Goal: Task Accomplishment & Management: Manage account settings

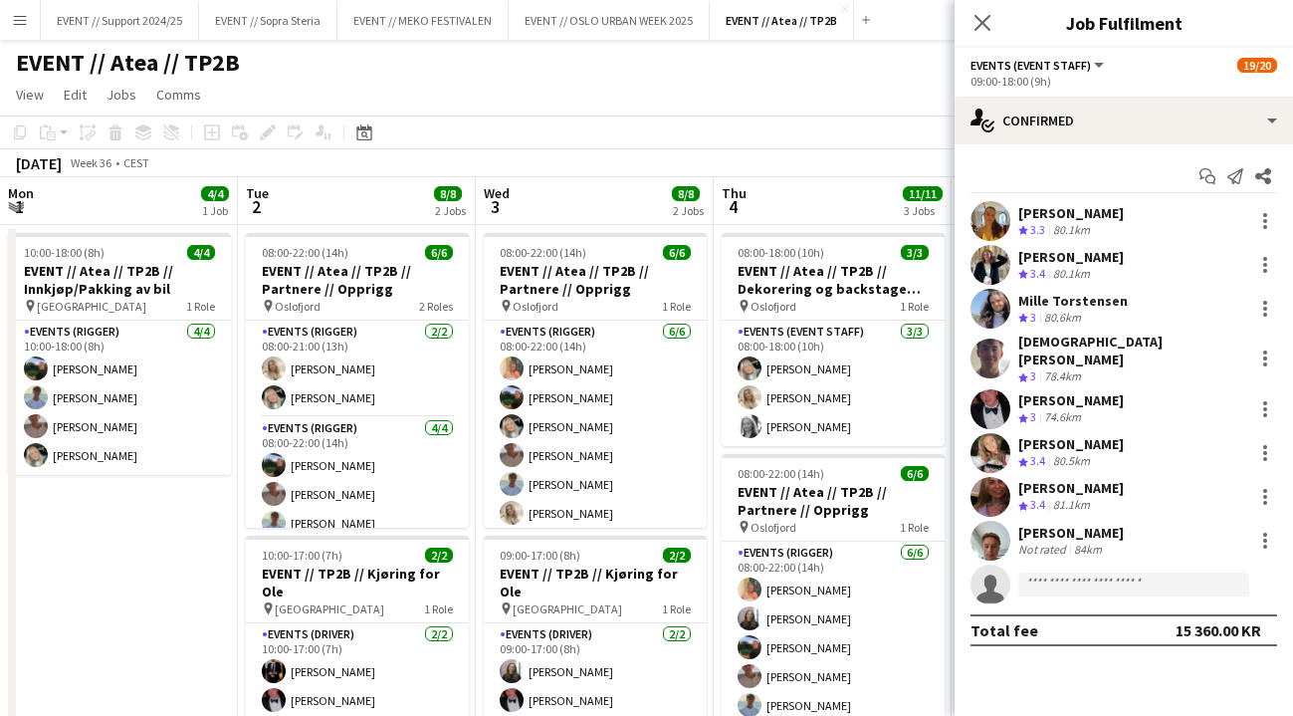
scroll to position [0, 536]
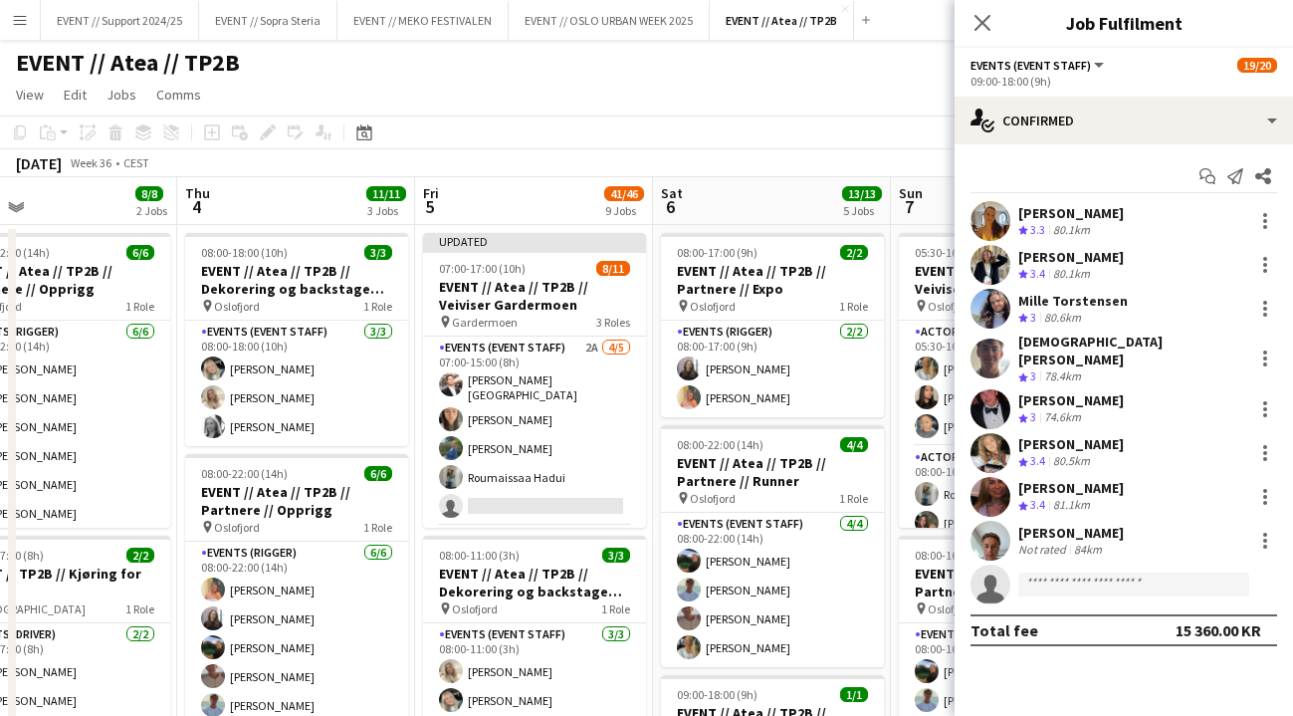
click at [690, 54] on div "EVENT // Atea // TP2B user" at bounding box center [646, 59] width 1293 height 38
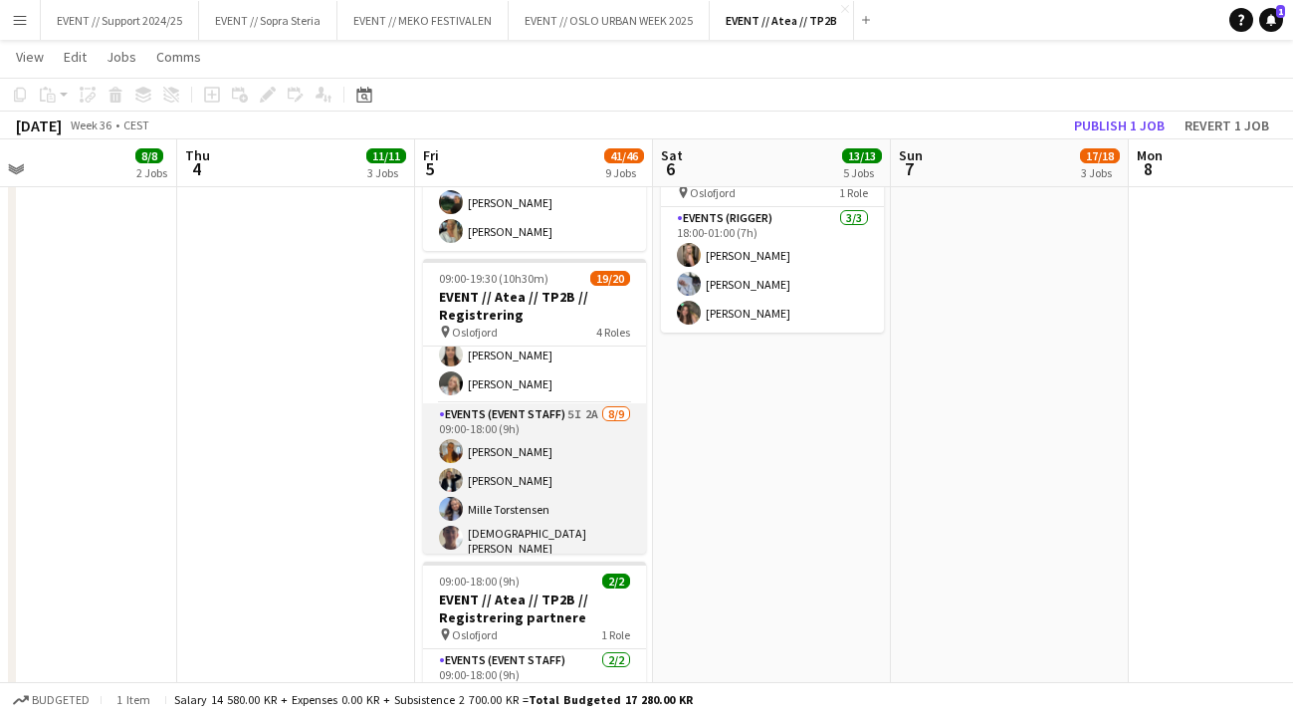
scroll to position [275, 0]
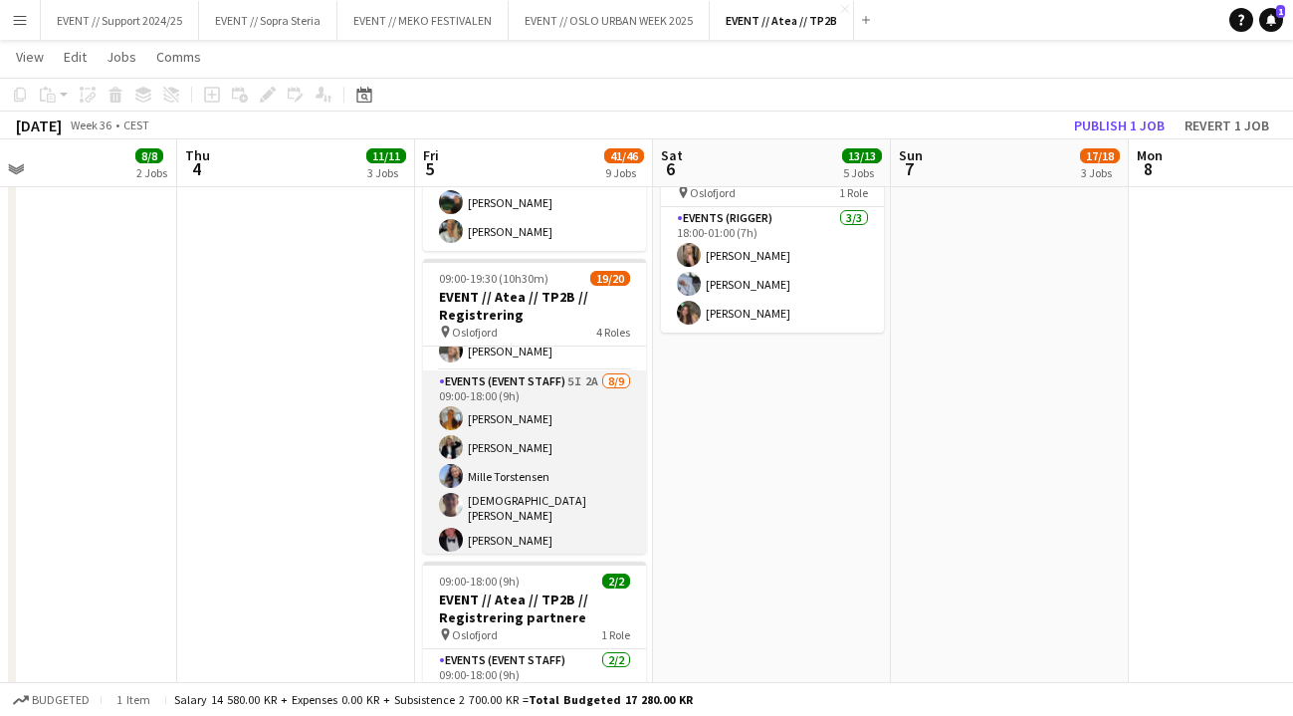
click at [524, 428] on app-card-role "Events (Event Staff) 5I 2A [DATE] 09:00-18:00 (9h) [PERSON_NAME] [PERSON_NAME] …" at bounding box center [534, 522] width 223 height 305
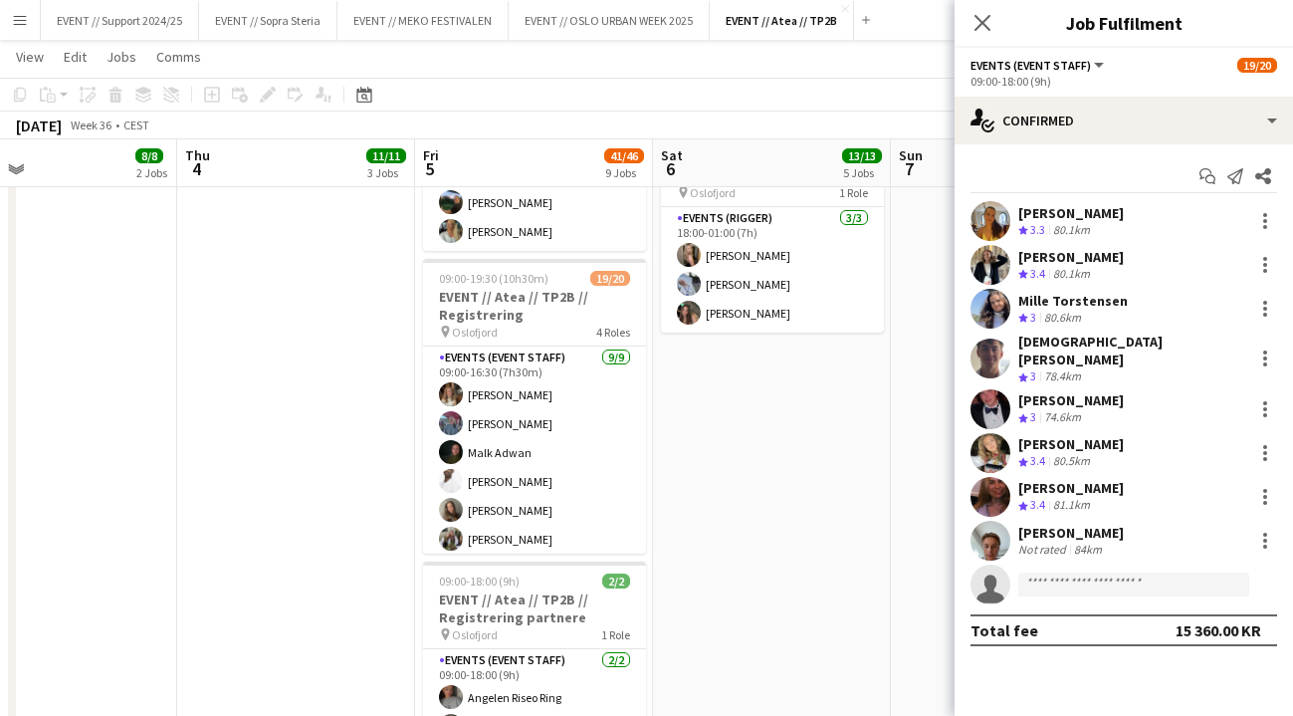
scroll to position [848, 0]
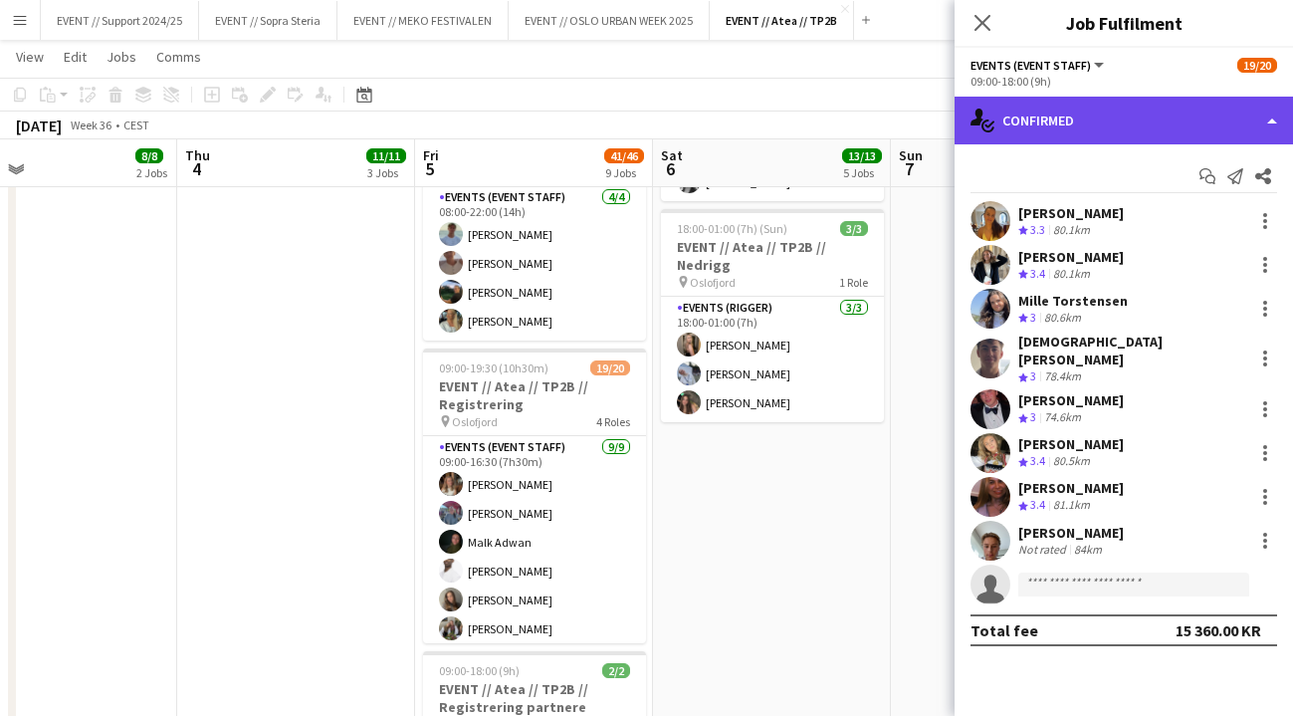
click at [1072, 115] on div "single-neutral-actions-check-2 Confirmed" at bounding box center [1124, 121] width 338 height 48
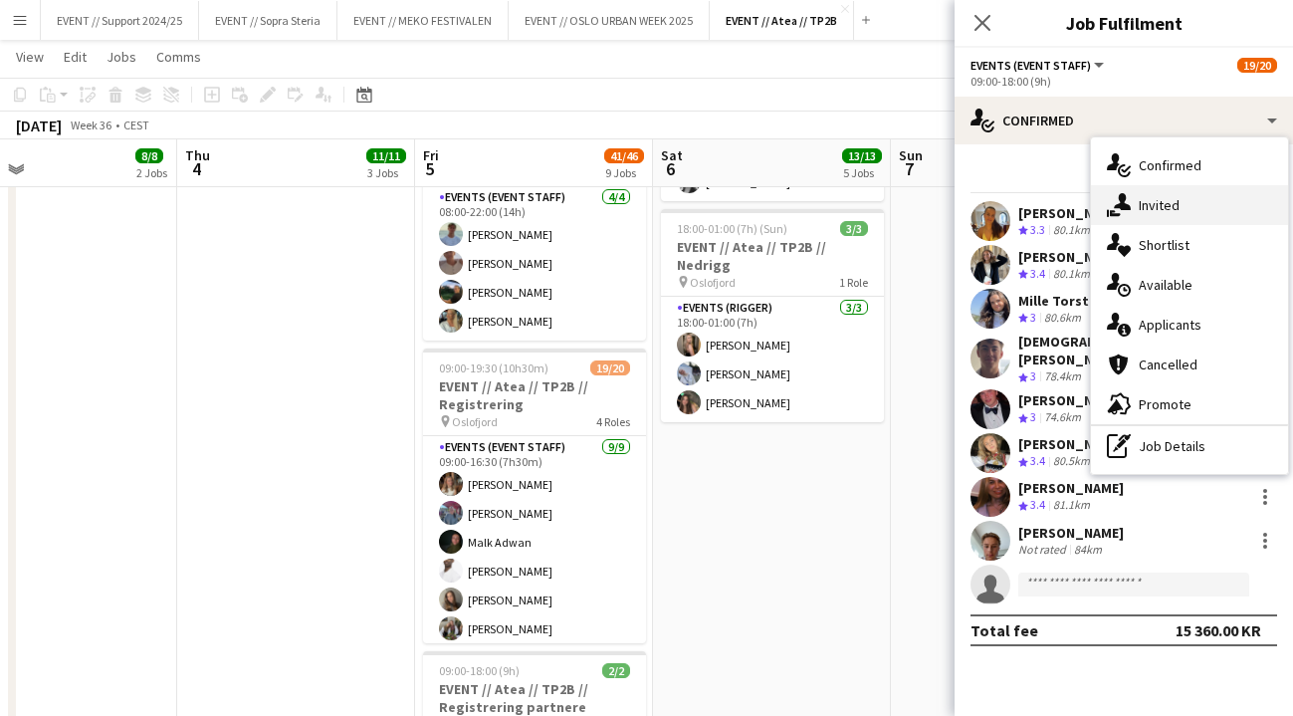
click at [1184, 210] on div "single-neutral-actions-share-1 Invited" at bounding box center [1189, 205] width 197 height 40
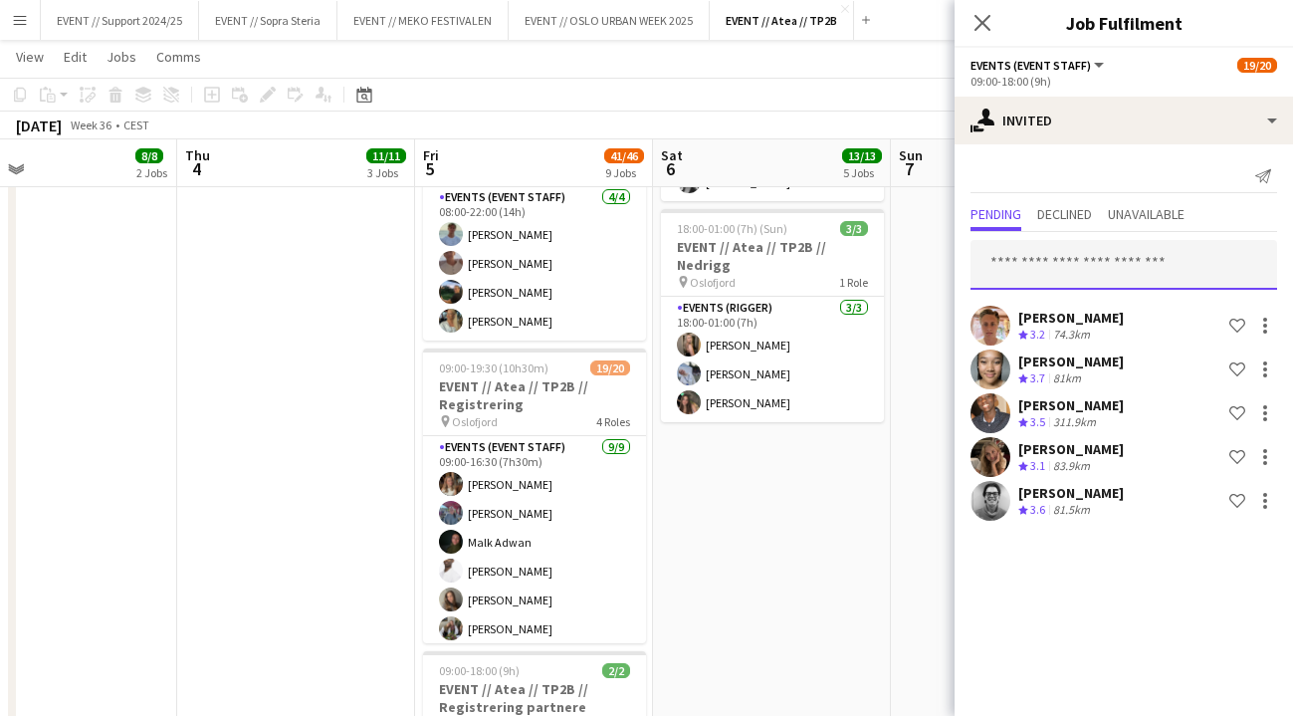
click at [1078, 272] on input "text" at bounding box center [1123, 265] width 307 height 50
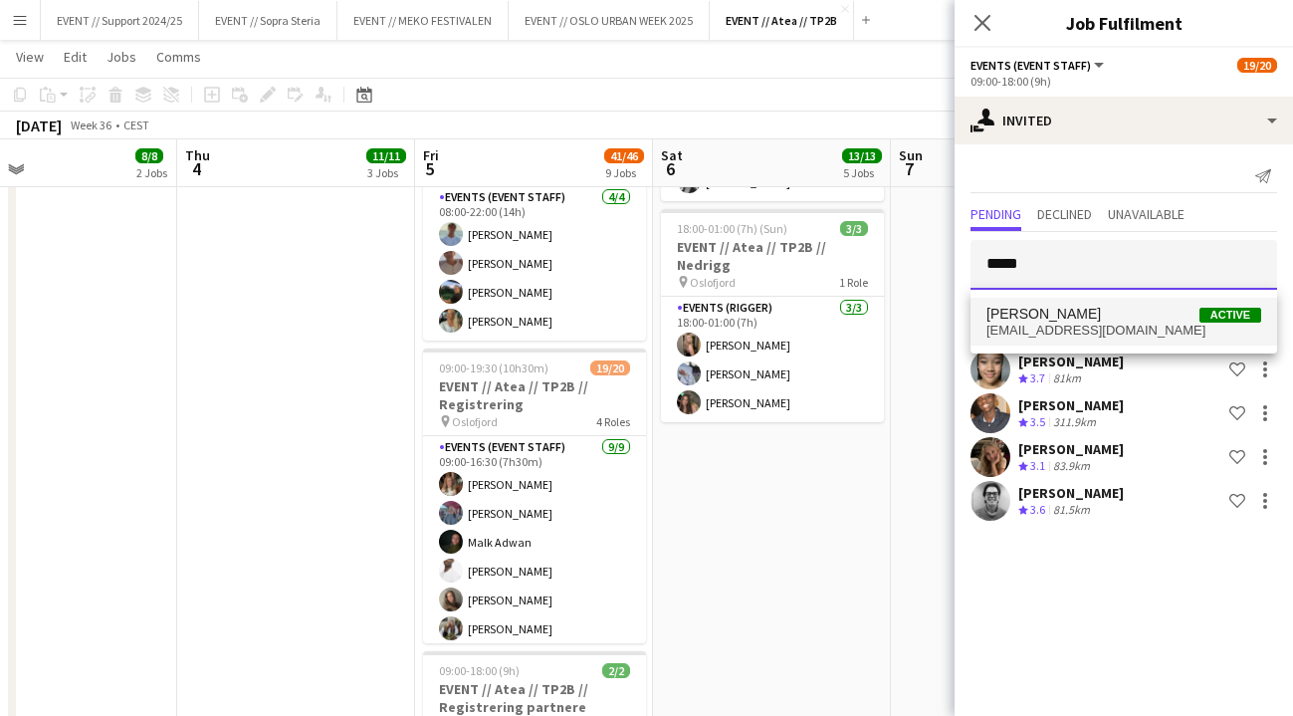
type input "*****"
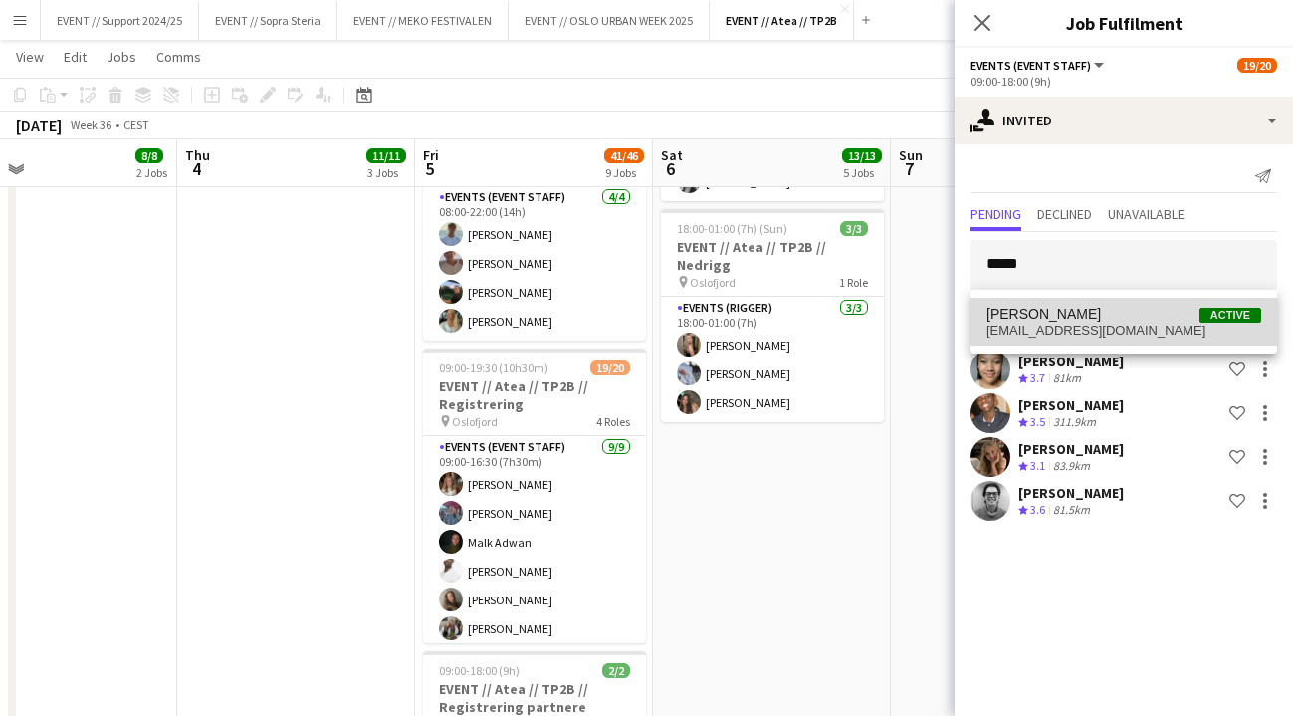
click at [1088, 307] on span "[PERSON_NAME]" at bounding box center [1043, 314] width 114 height 17
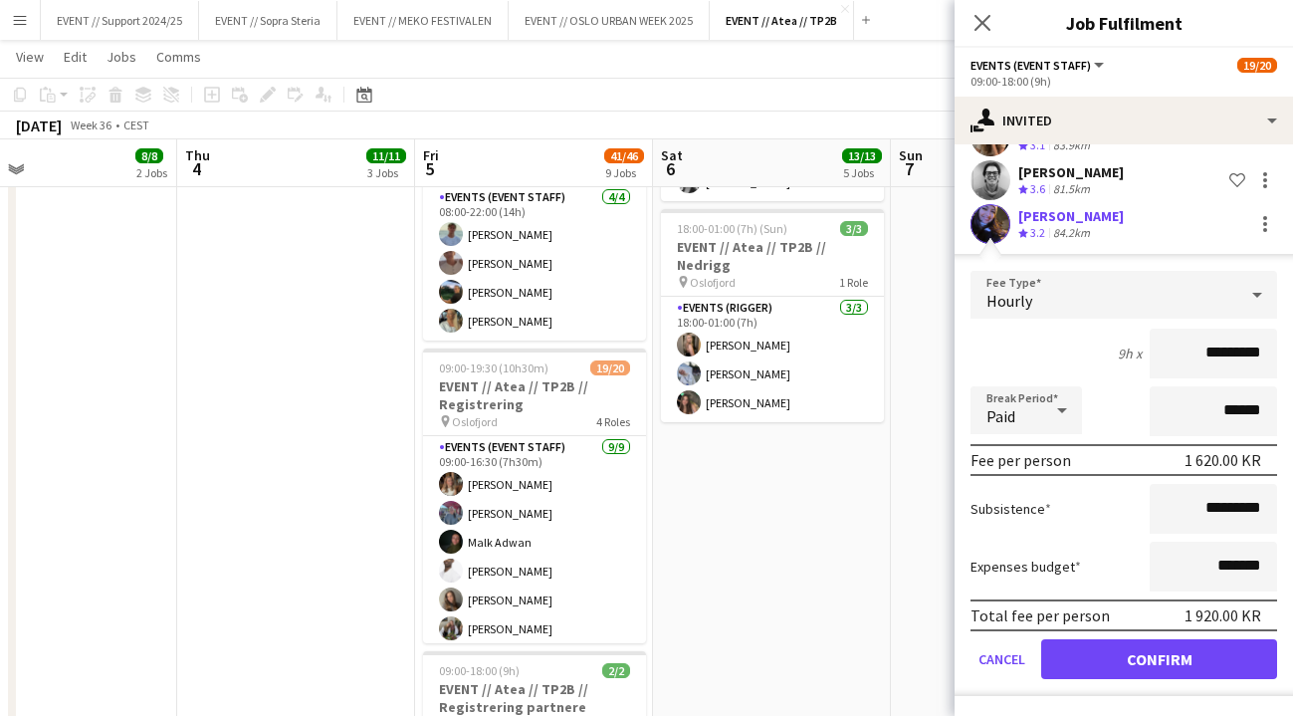
scroll to position [1025, 0]
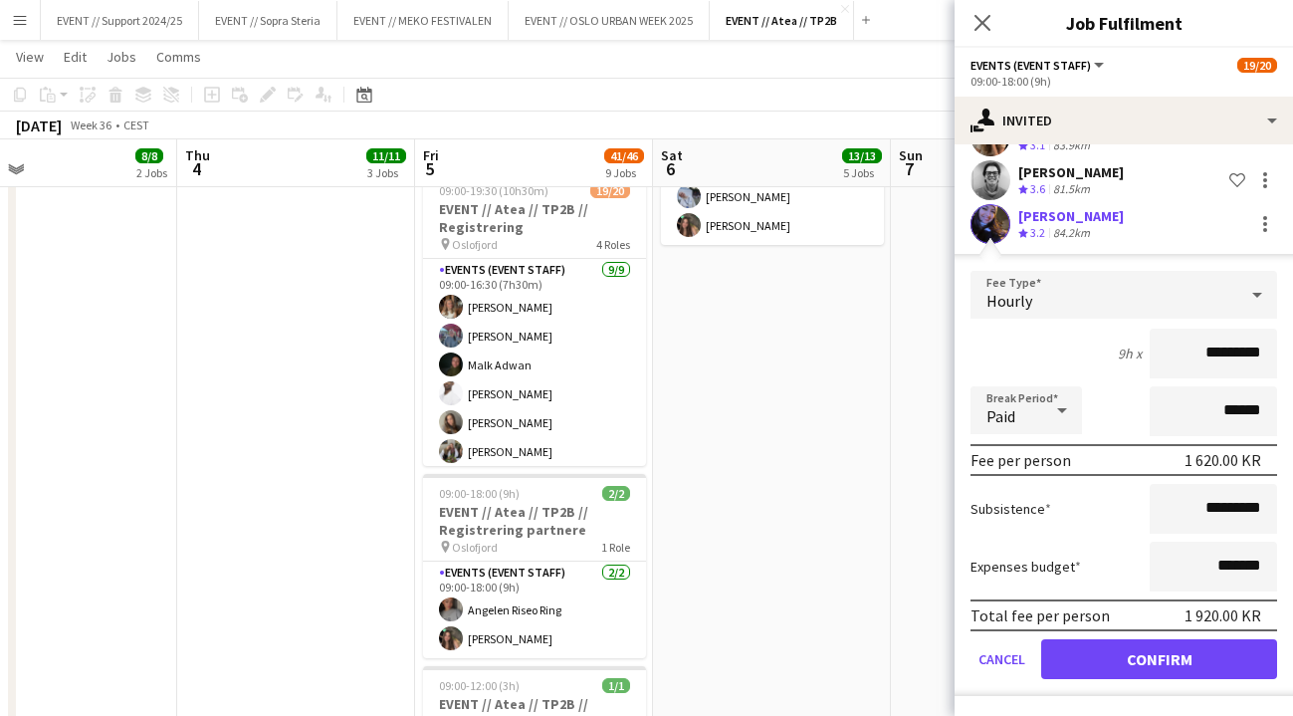
click at [1163, 660] on button "Confirm" at bounding box center [1159, 659] width 236 height 40
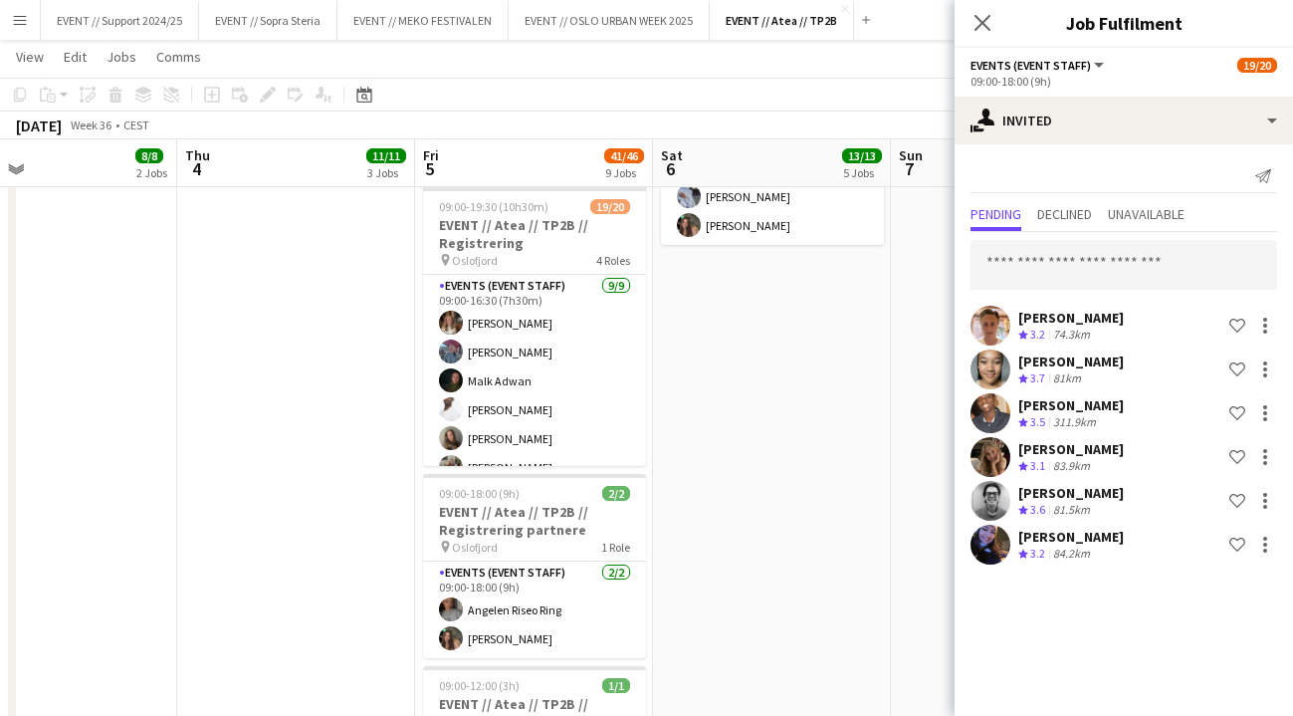
scroll to position [0, 0]
click at [126, 12] on button "EVENT // Support 2024/25 Close" at bounding box center [120, 20] width 158 height 39
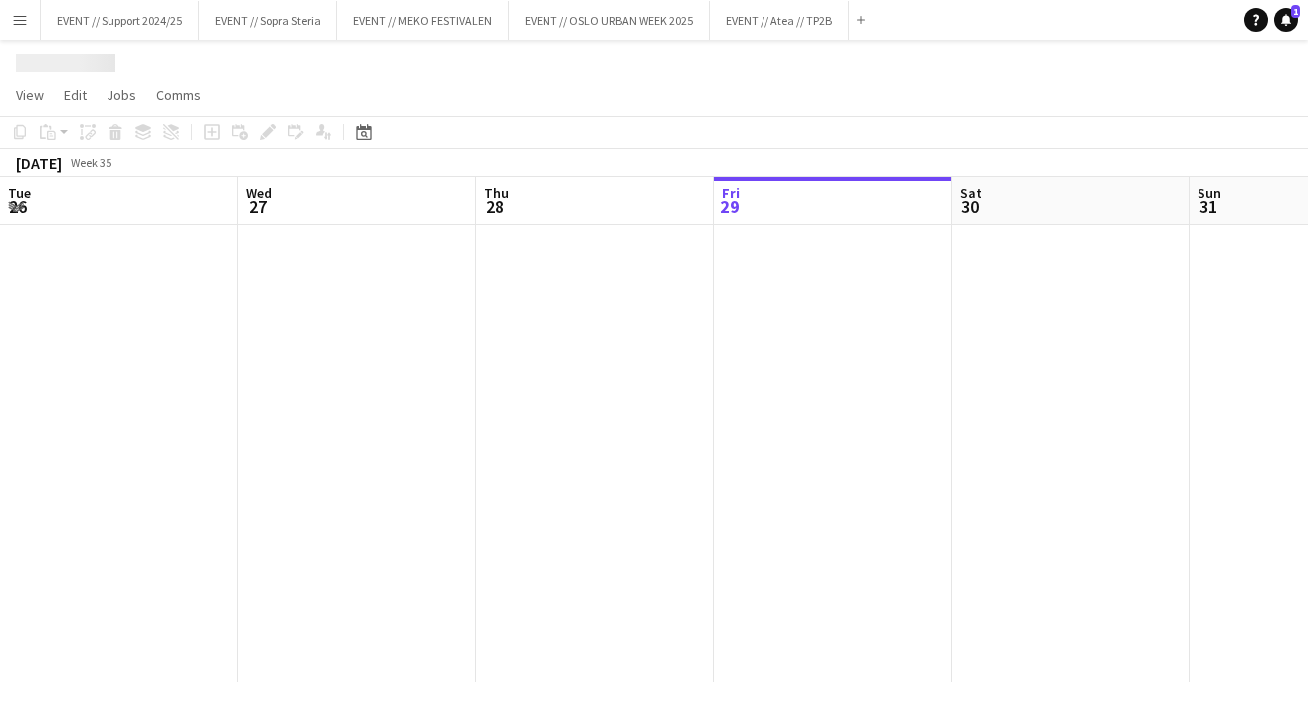
scroll to position [0, 476]
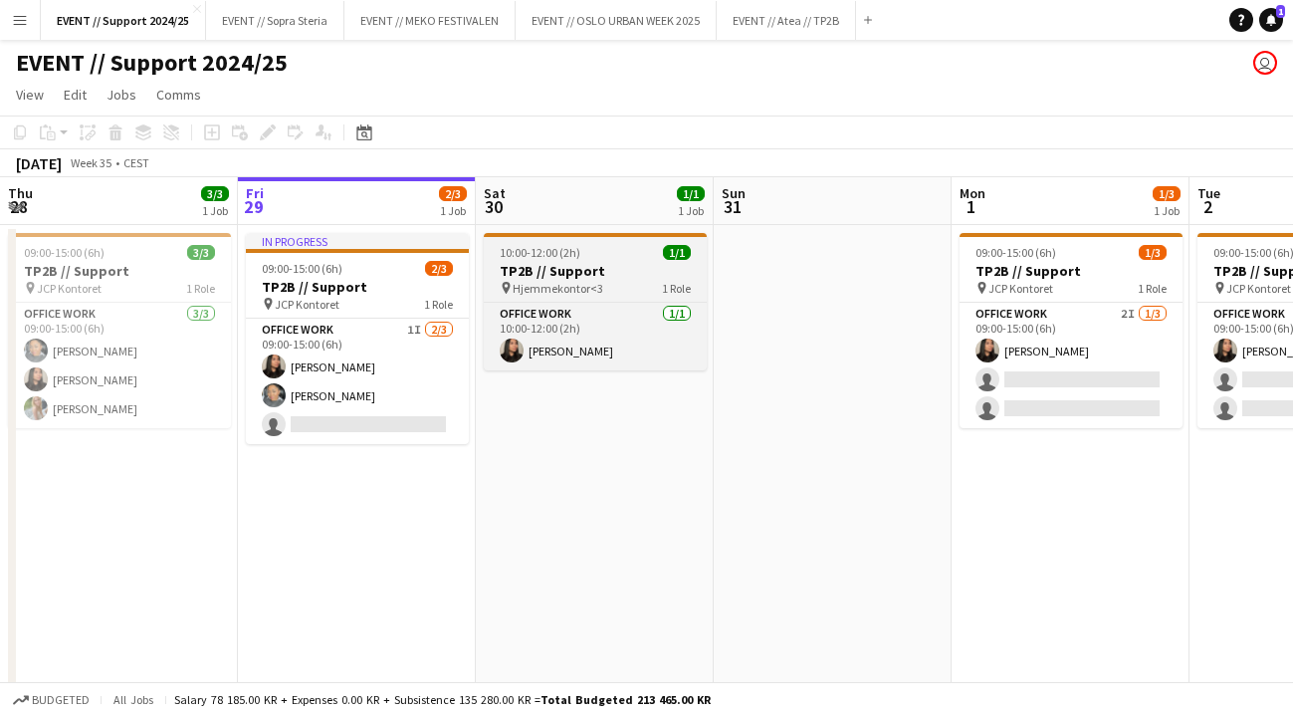
click at [583, 255] on div "10:00-12:00 (2h) 1/1" at bounding box center [595, 252] width 223 height 15
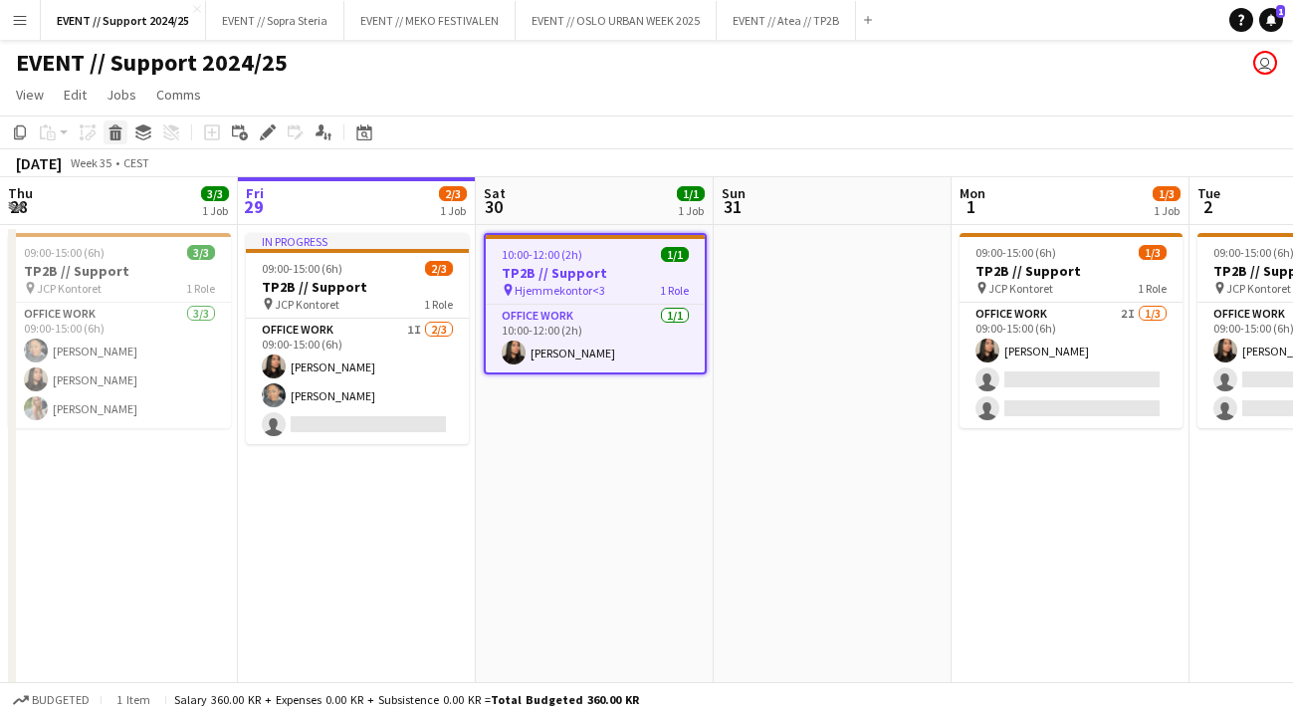
click at [116, 133] on icon at bounding box center [115, 135] width 11 height 10
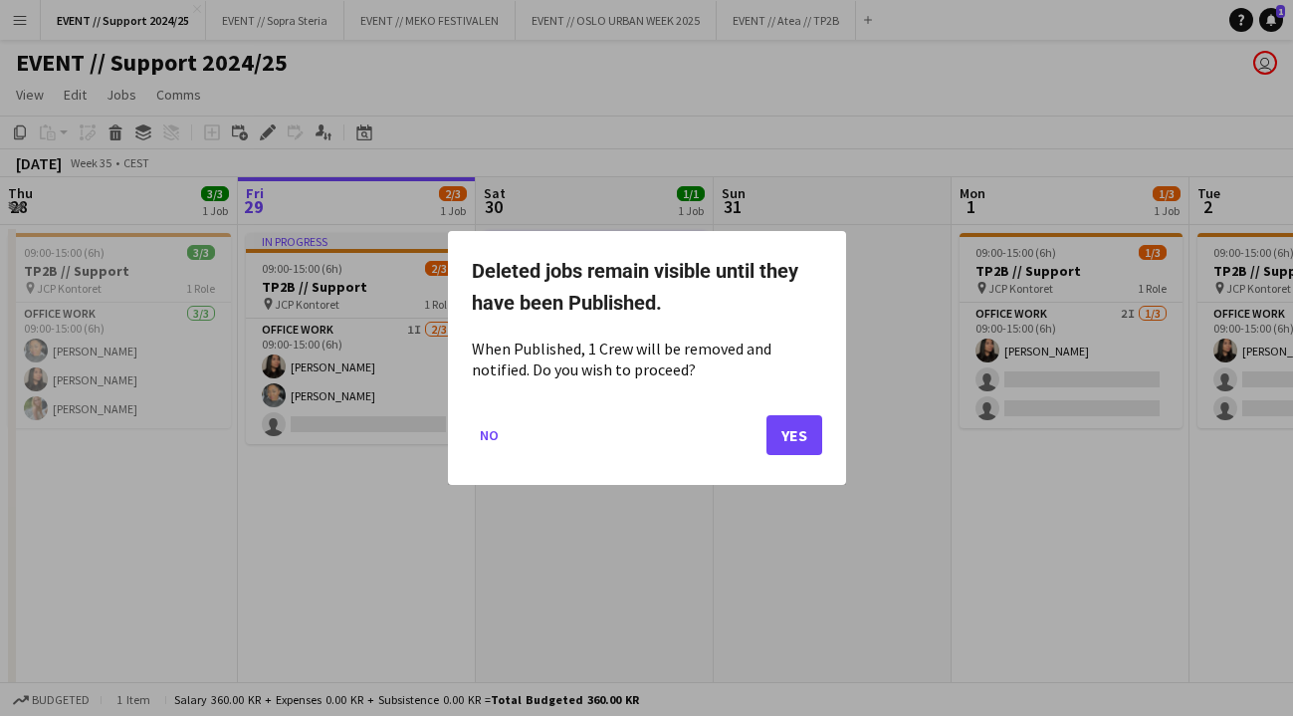
click at [793, 438] on button "Yes" at bounding box center [794, 435] width 56 height 40
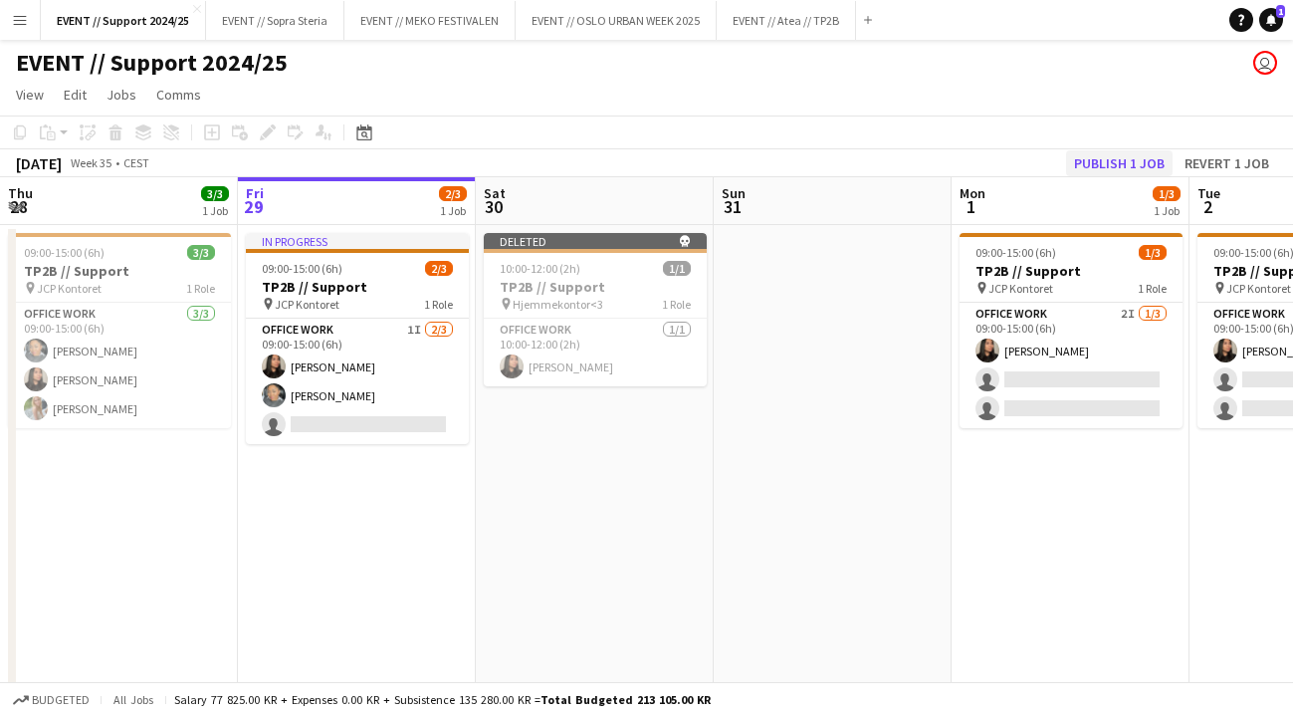
click at [1109, 159] on button "Publish 1 job" at bounding box center [1119, 163] width 106 height 26
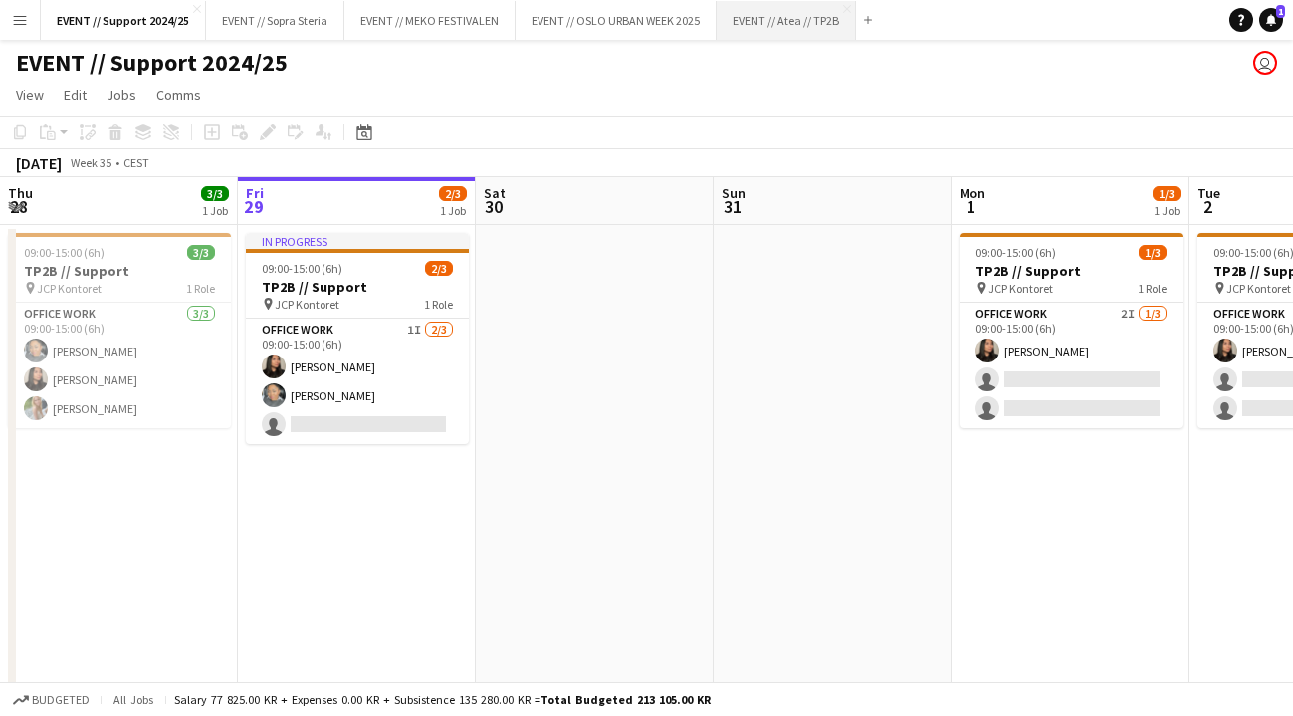
click at [796, 18] on button "EVENT // Atea // TP2B Close" at bounding box center [786, 20] width 139 height 39
